Goal: Use online tool/utility: Utilize a website feature to perform a specific function

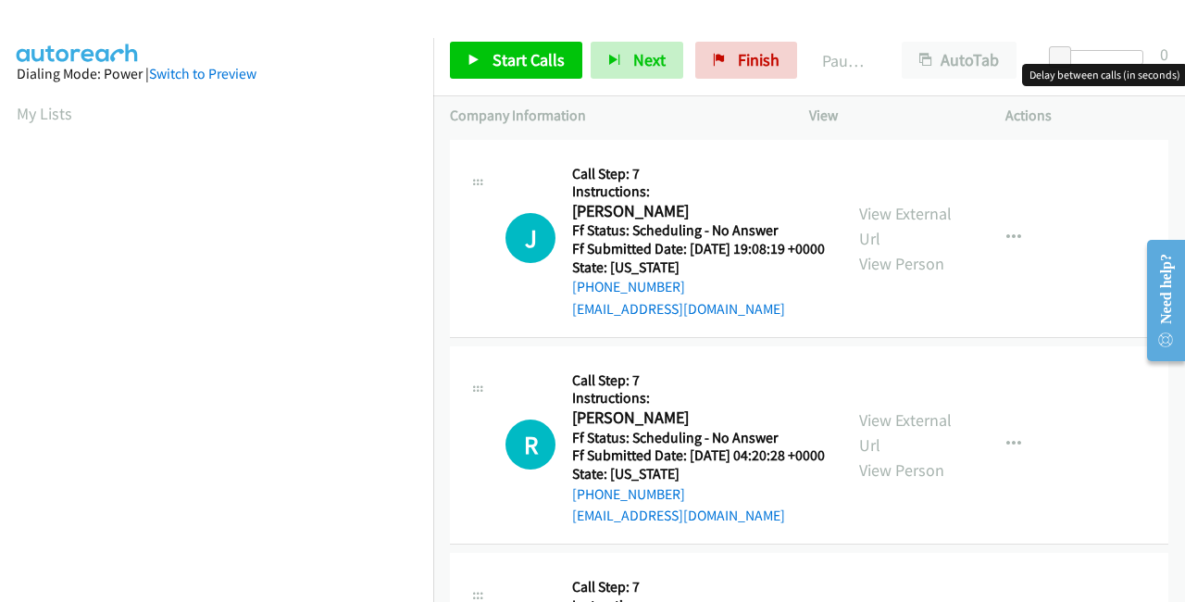
click at [1092, 56] on div at bounding box center [1100, 57] width 85 height 15
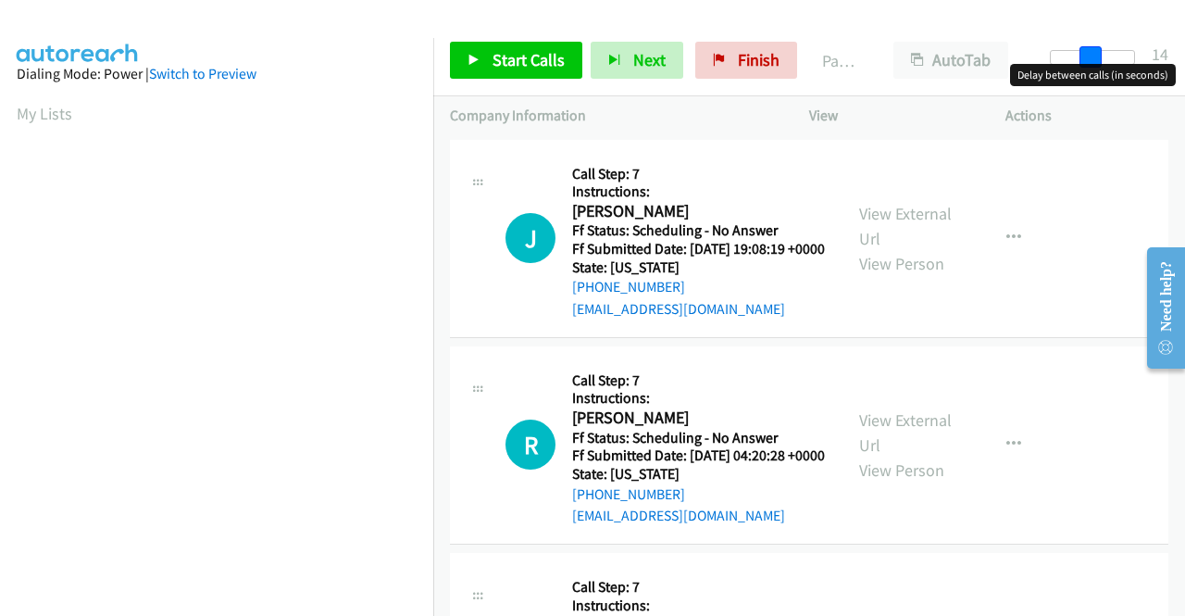
click at [1098, 57] on span at bounding box center [1091, 57] width 22 height 22
drag, startPoint x: 1081, startPoint y: 56, endPoint x: 1033, endPoint y: 54, distance: 47.3
click at [1033, 54] on div "Start Calls Pause Next Finish Paused AutoTab AutoTab 0" at bounding box center [809, 60] width 752 height 71
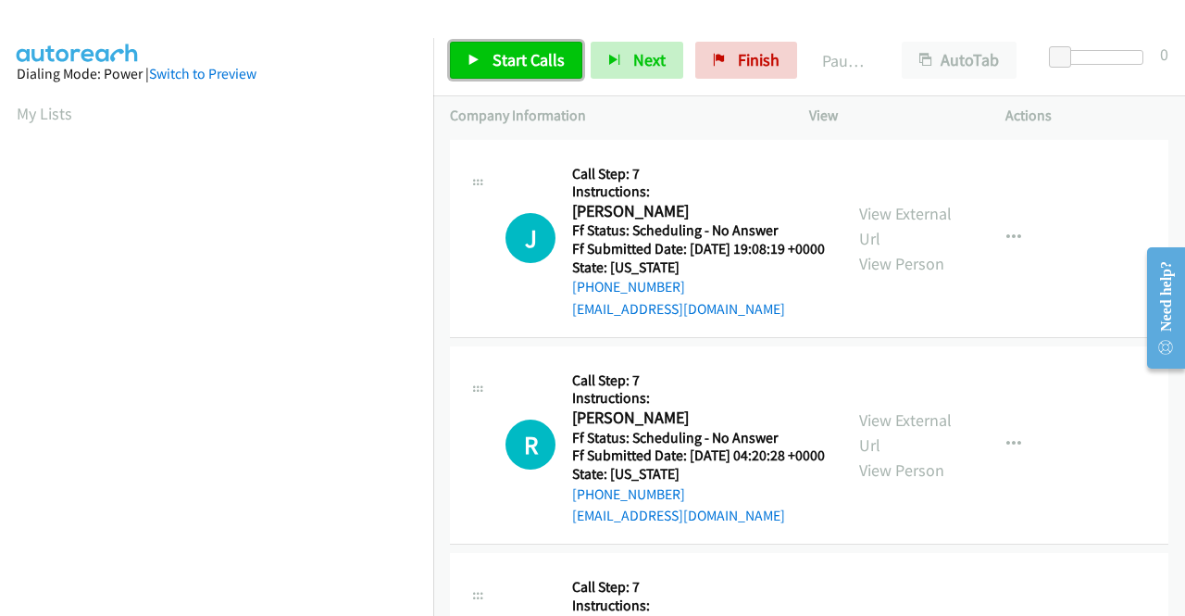
click at [530, 71] on link "Start Calls" at bounding box center [516, 60] width 132 height 37
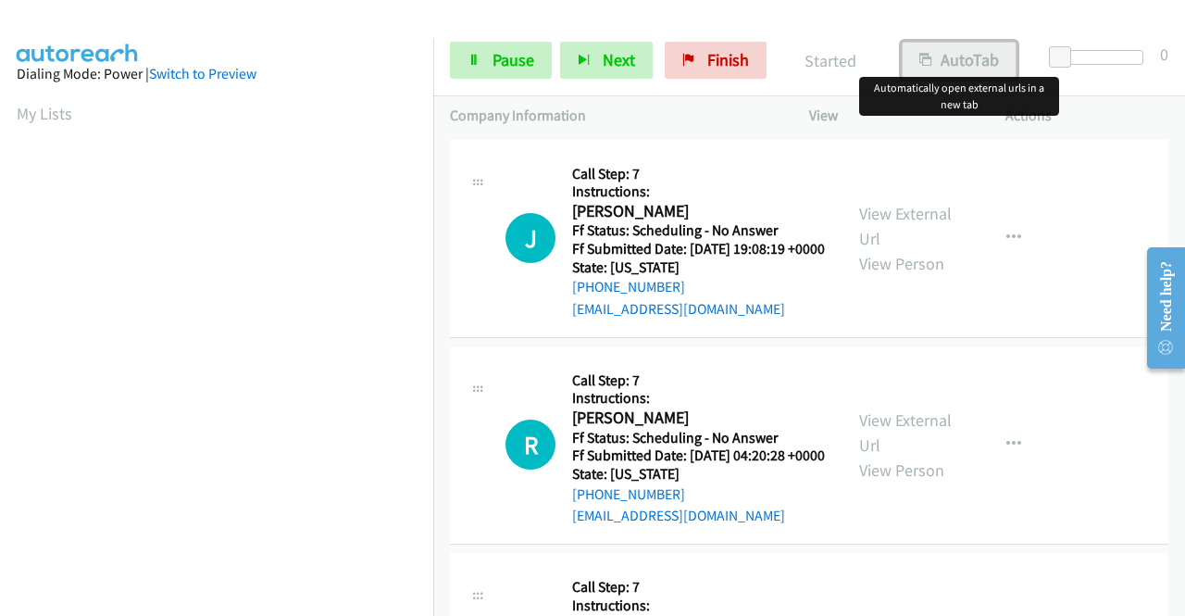
click at [932, 58] on button "AutoTab" at bounding box center [959, 60] width 115 height 37
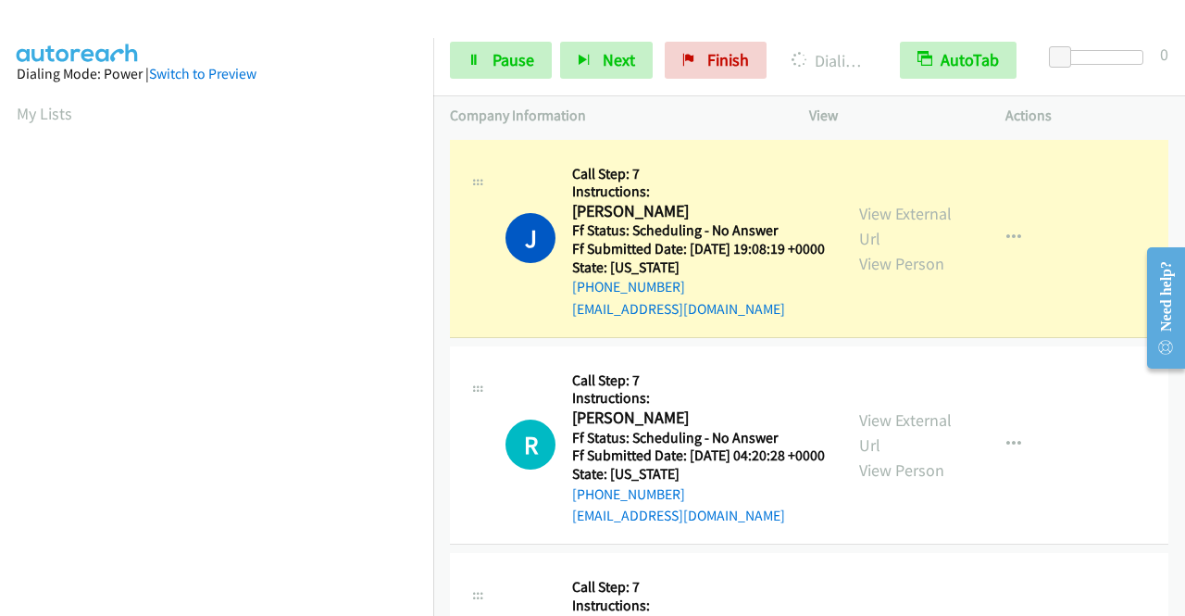
click at [834, 165] on div "J Callback Scheduled Call Step: 7 Instructions: [PERSON_NAME] America/Los_Angel…" at bounding box center [646, 238] width 393 height 164
click at [887, 221] on link "View External Url" at bounding box center [905, 226] width 93 height 46
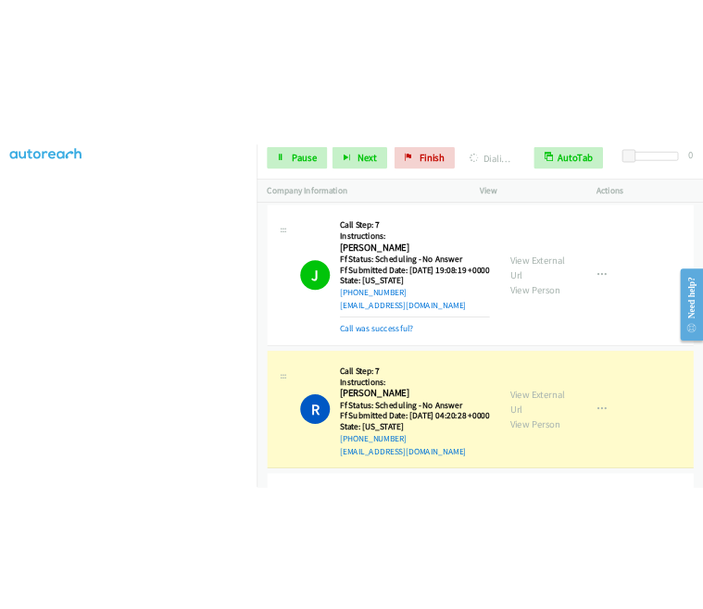
scroll to position [422, 0]
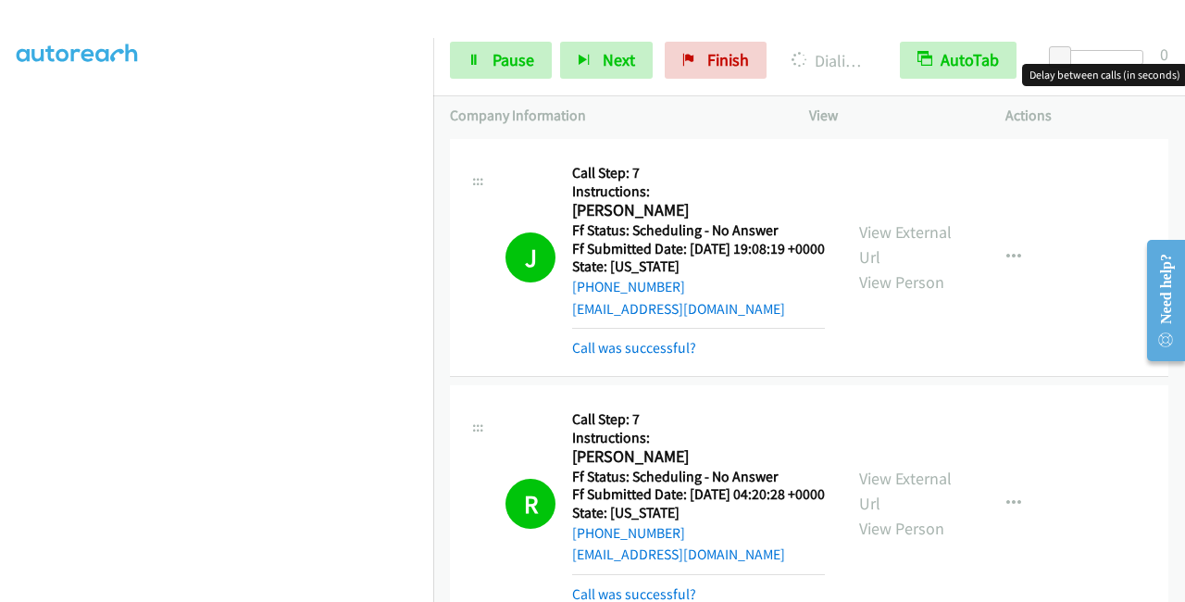
click at [1089, 58] on div at bounding box center [1100, 57] width 85 height 15
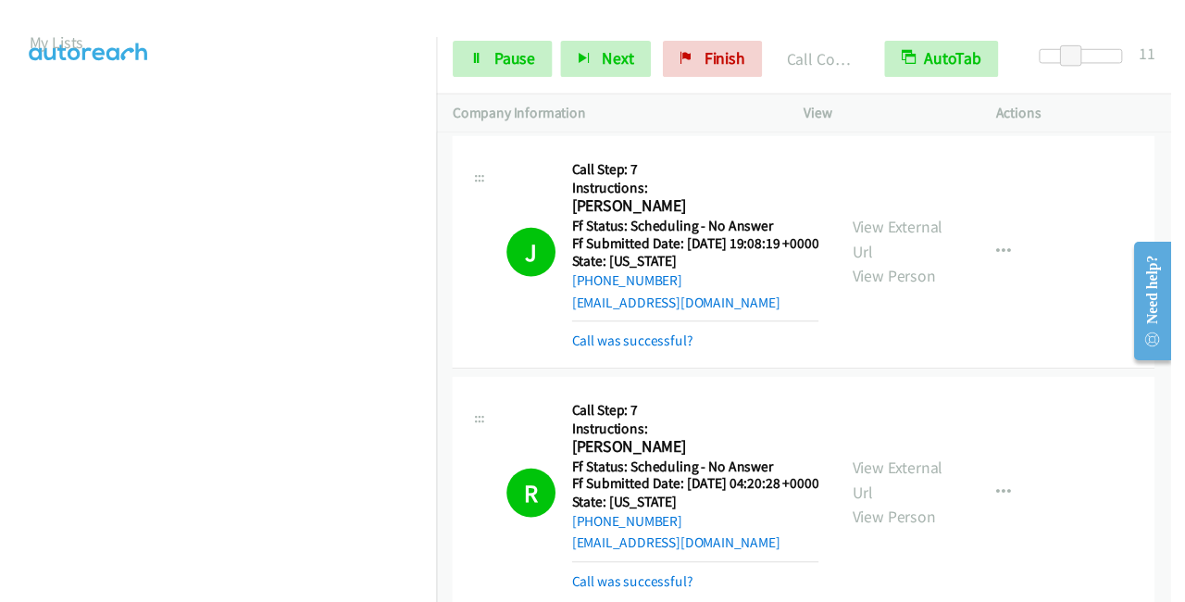
scroll to position [0, 0]
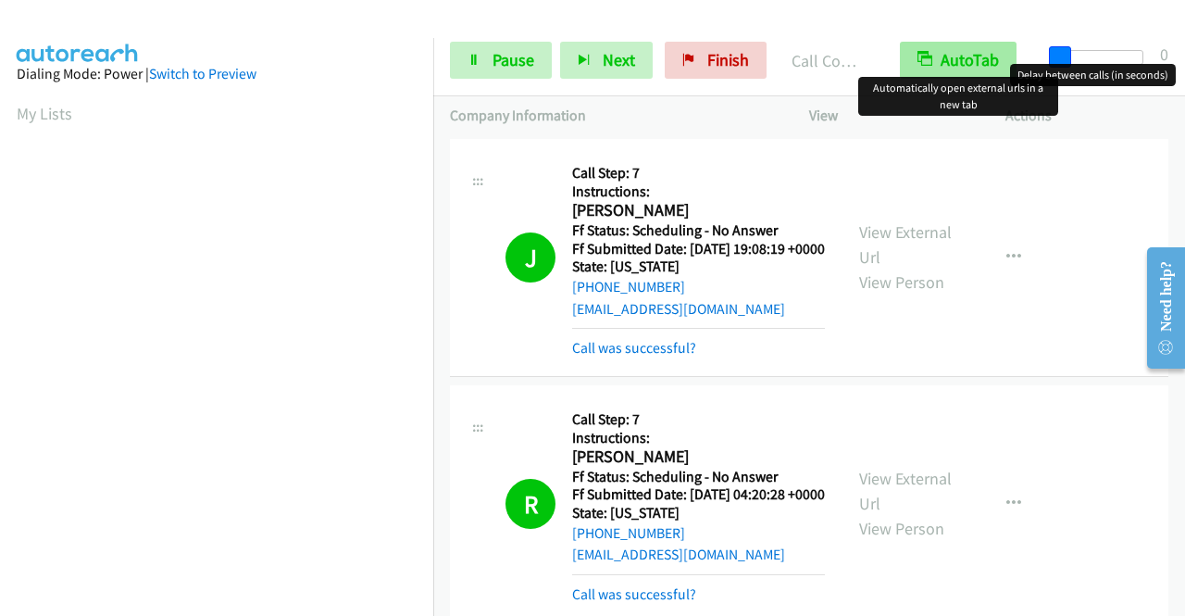
drag, startPoint x: 1052, startPoint y: 56, endPoint x: 1015, endPoint y: 59, distance: 37.1
click at [1015, 58] on div "Start Calls Pause Next Finish Call Completed AutoTab AutoTab 0" at bounding box center [809, 60] width 752 height 71
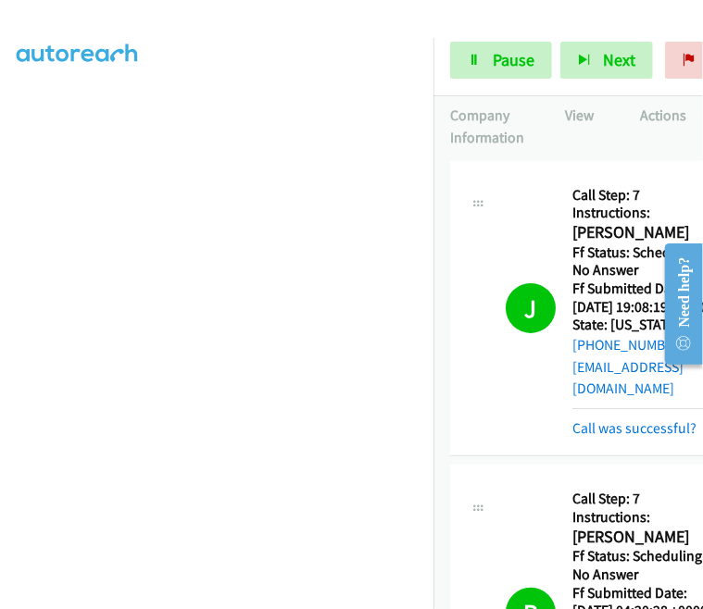
scroll to position [430, 0]
click at [486, 53] on link "Pause" at bounding box center [501, 60] width 102 height 37
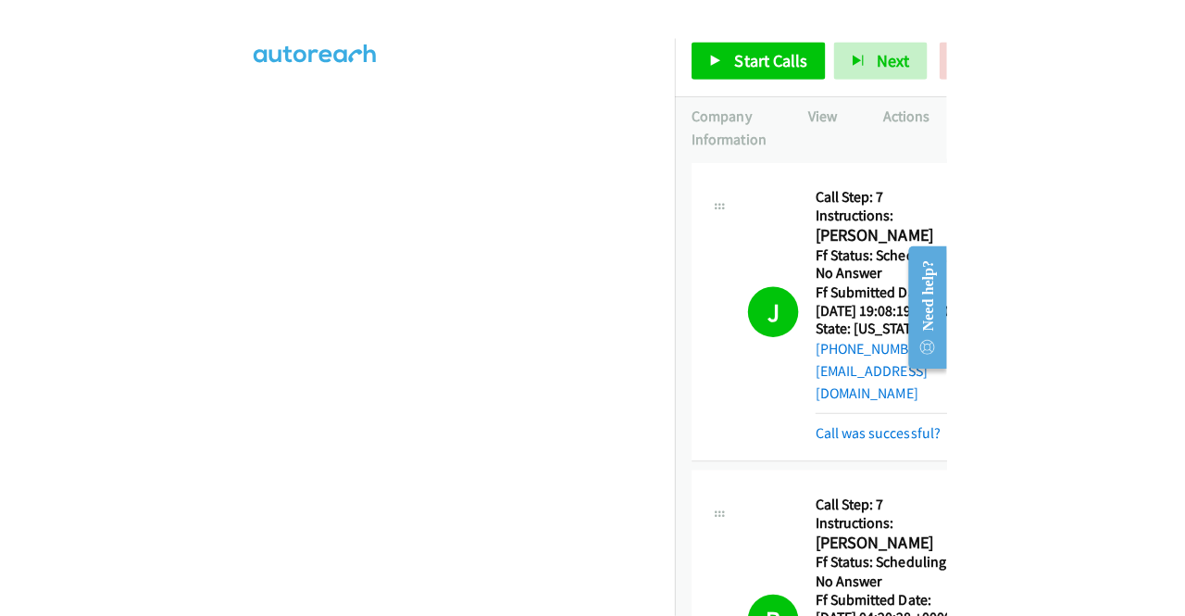
scroll to position [0, 0]
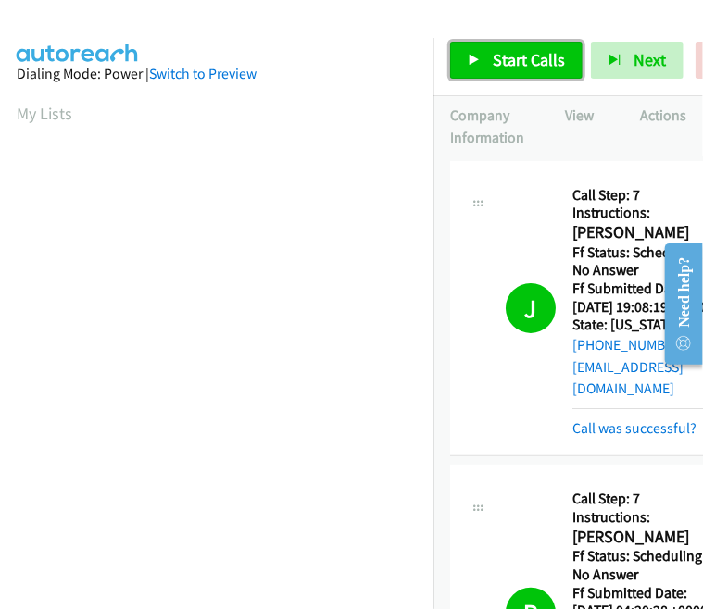
click at [504, 50] on span "Start Calls" at bounding box center [529, 59] width 72 height 21
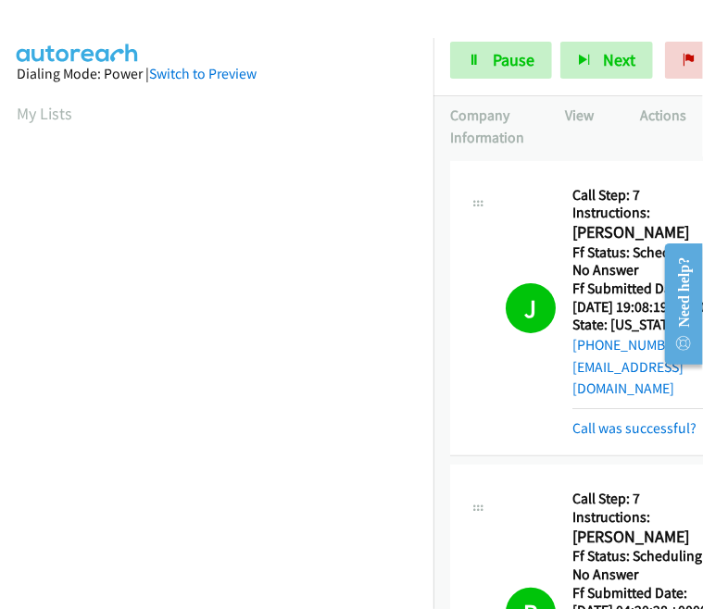
scroll to position [430, 0]
